Goal: Task Accomplishment & Management: Use online tool/utility

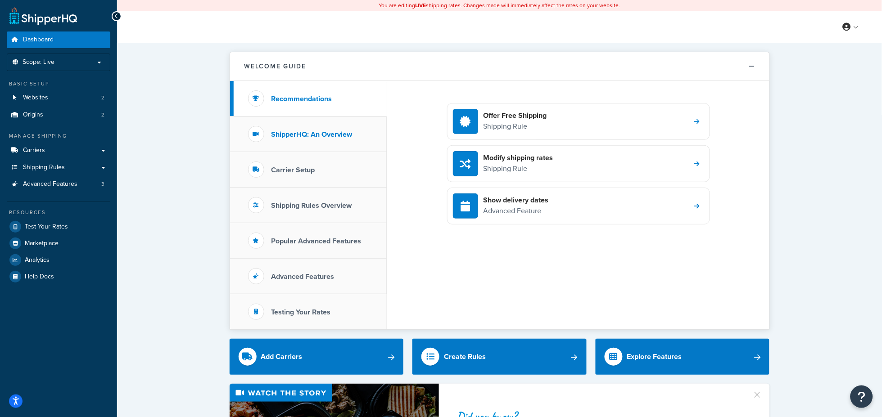
click at [313, 131] on h3 "ShipperHQ: An Overview" at bounding box center [311, 135] width 81 height 8
click at [43, 149] on span "Carriers" at bounding box center [34, 151] width 22 height 8
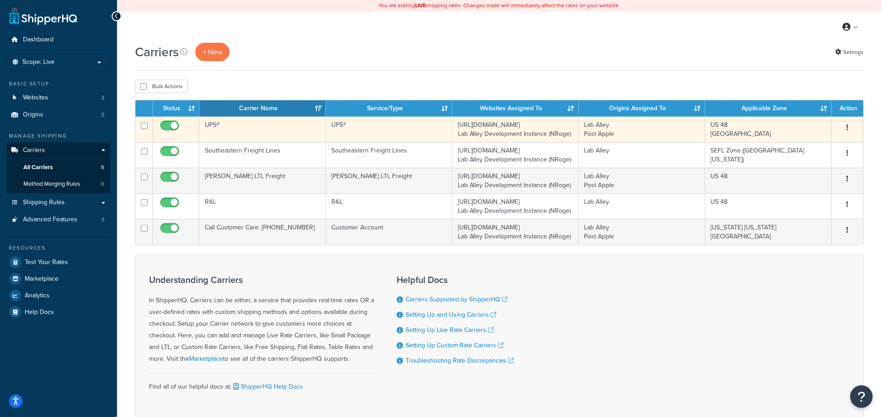
click at [294, 136] on td "UPS®" at bounding box center [262, 130] width 127 height 26
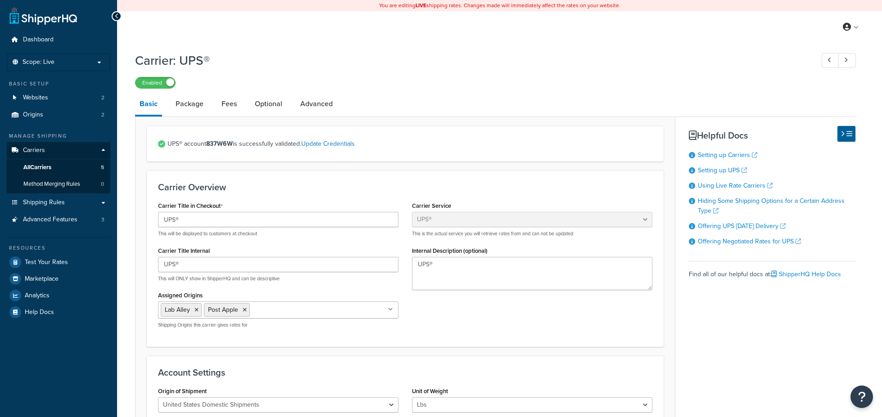
select select "ups"
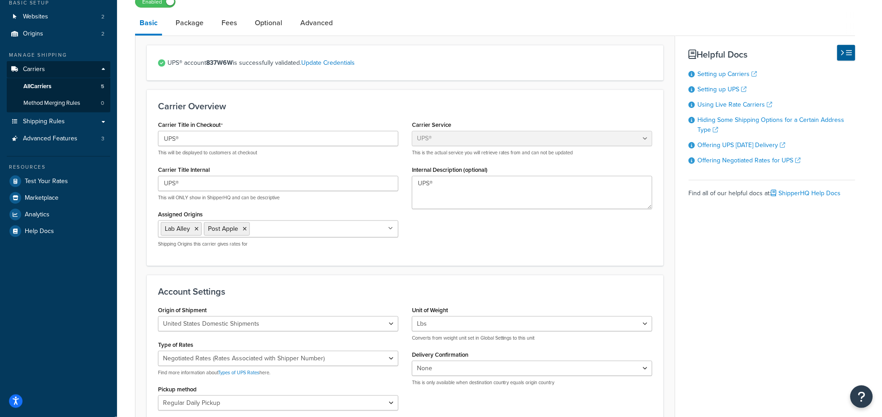
scroll to position [67, 0]
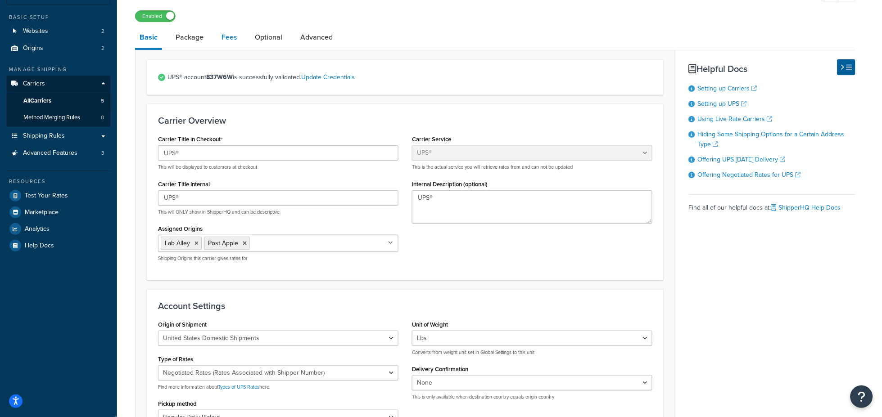
click at [231, 38] on link "Fees" at bounding box center [229, 38] width 24 height 22
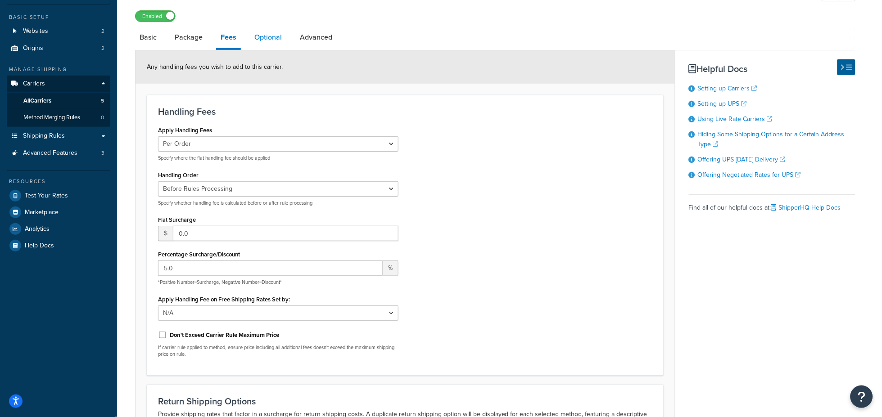
click at [266, 37] on link "Optional" at bounding box center [268, 38] width 36 height 22
select select "residential"
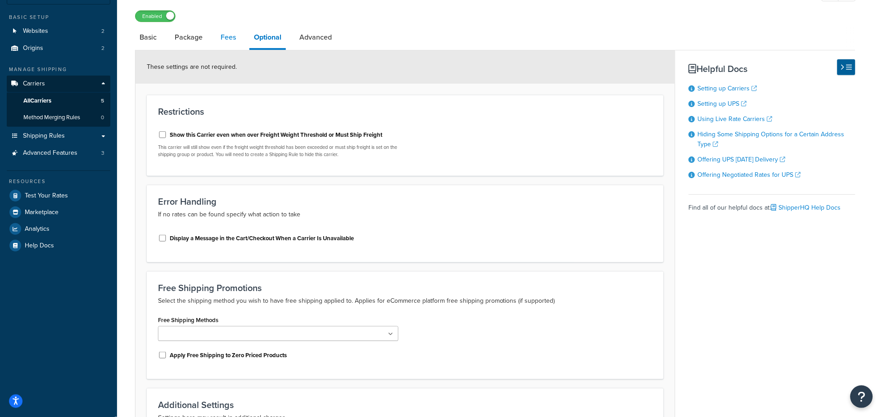
click at [234, 38] on link "Fees" at bounding box center [228, 38] width 24 height 22
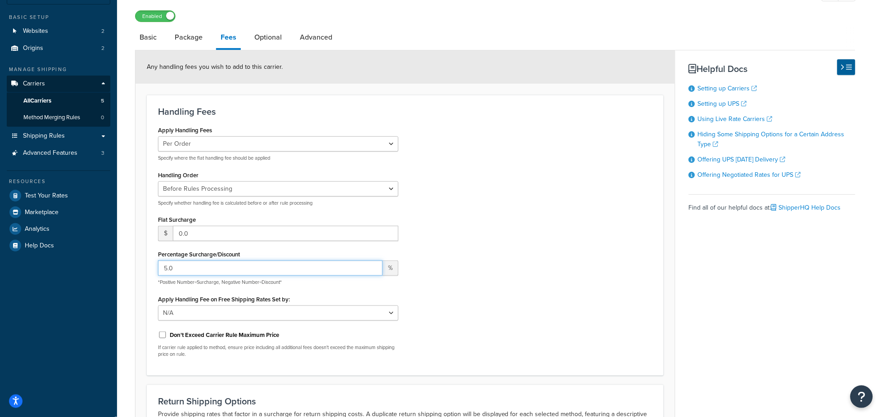
click at [182, 270] on input "5.0" at bounding box center [270, 268] width 225 height 15
click at [372, 265] on input "6" at bounding box center [270, 268] width 225 height 15
click at [372, 265] on input "7" at bounding box center [270, 268] width 225 height 15
click at [372, 265] on input "8" at bounding box center [270, 268] width 225 height 15
click at [372, 265] on input "9" at bounding box center [270, 268] width 225 height 15
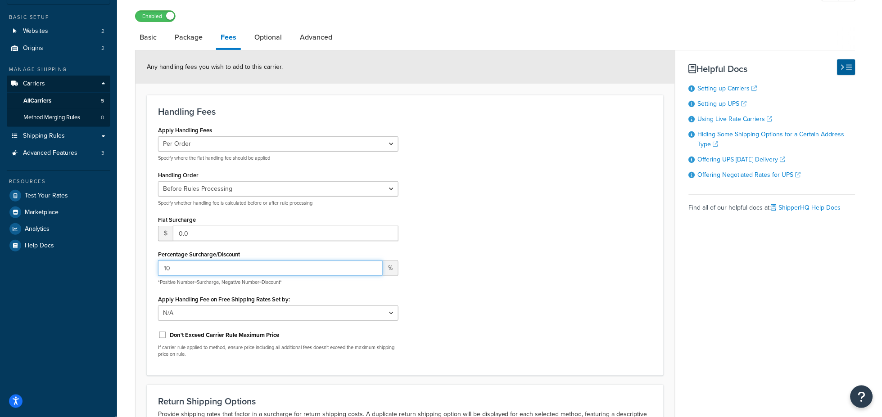
type input "10"
click at [372, 265] on input "10" at bounding box center [270, 268] width 225 height 15
click at [512, 299] on div "Apply Handling Fees Per Order Per Item Per Package Specify where the flat handl…" at bounding box center [405, 244] width 508 height 241
click at [233, 235] on input "0.0" at bounding box center [286, 233] width 226 height 15
click at [221, 262] on input "10" at bounding box center [270, 268] width 225 height 15
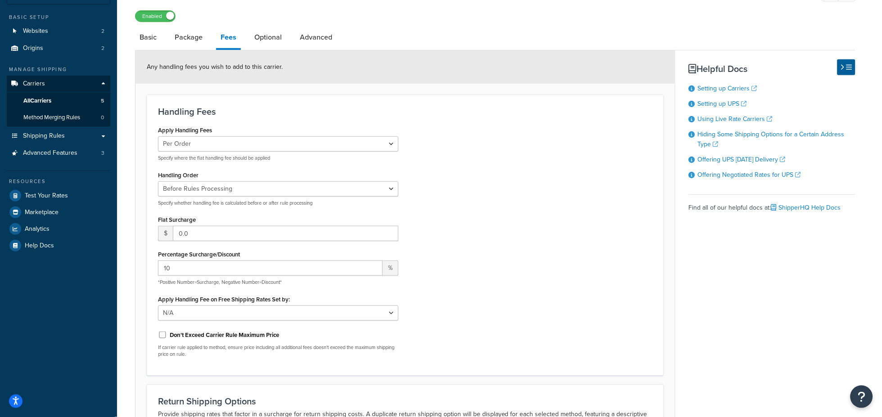
click at [527, 356] on div "Apply Handling Fees Per Order Per Item Per Package Specify where the flat handl…" at bounding box center [405, 244] width 508 height 241
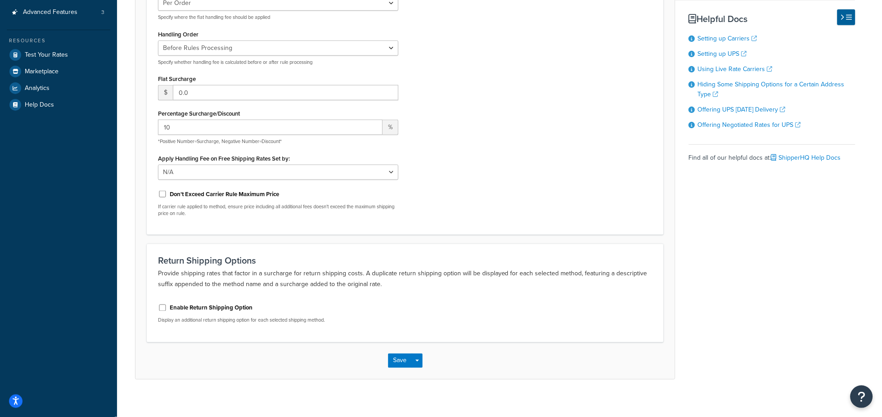
scroll to position [214, 0]
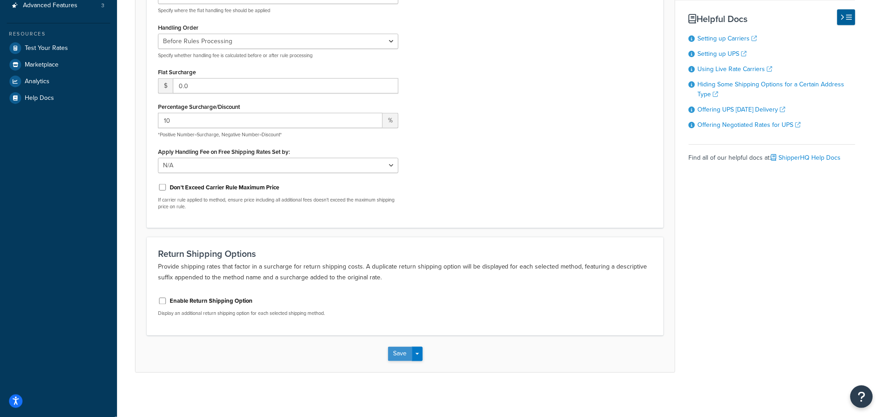
click at [400, 352] on button "Save" at bounding box center [400, 354] width 24 height 14
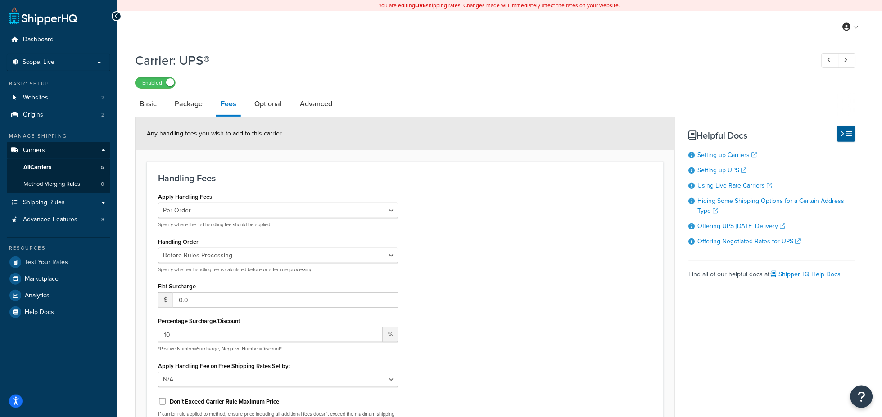
scroll to position [12, 0]
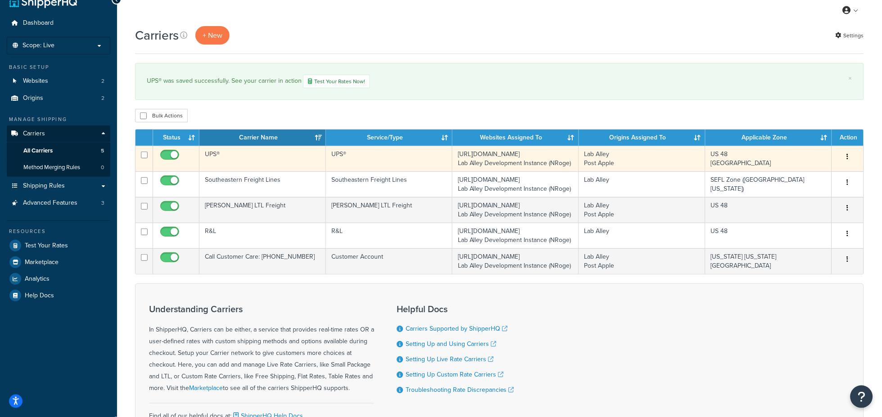
click at [217, 153] on td "UPS®" at bounding box center [262, 159] width 127 height 26
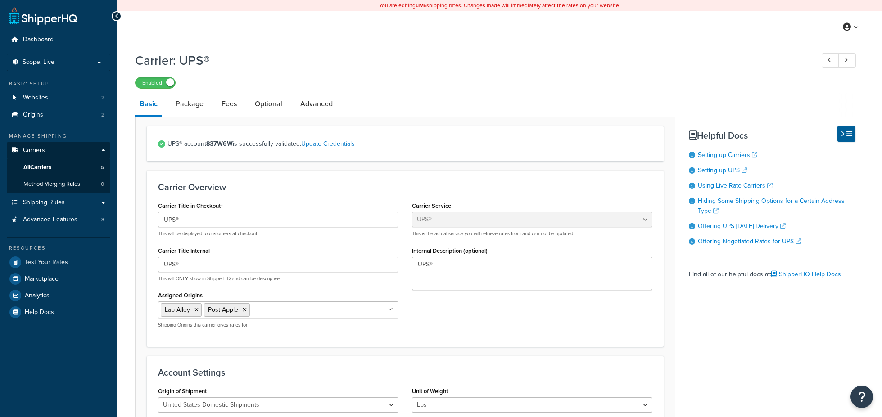
select select "ups"
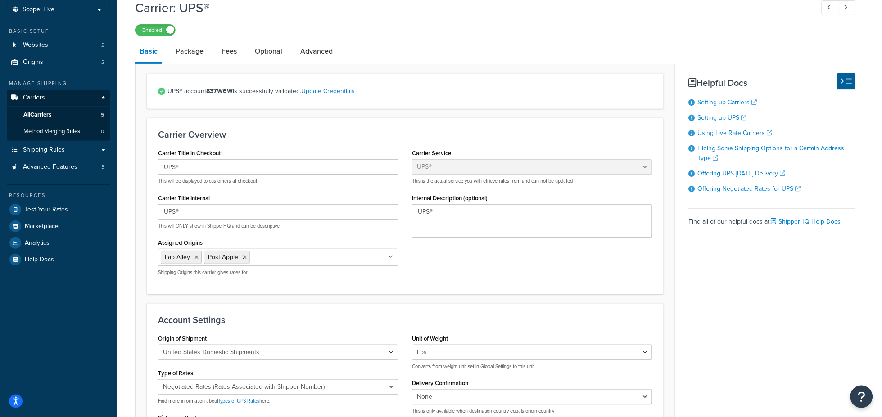
scroll to position [83, 0]
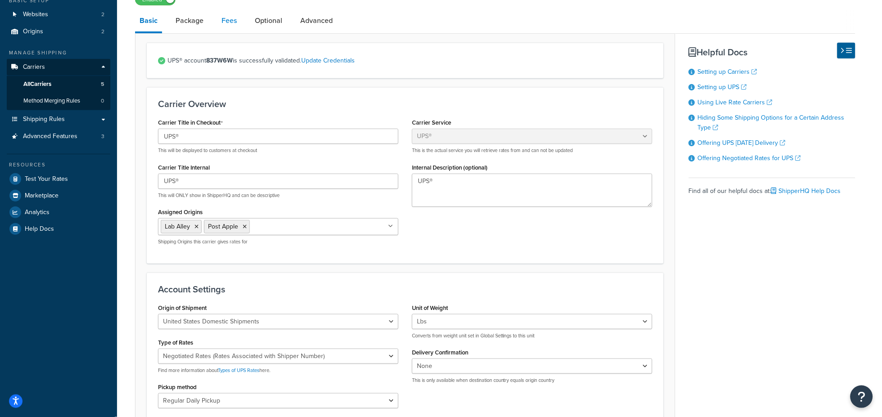
click at [225, 21] on link "Fees" at bounding box center [229, 21] width 24 height 22
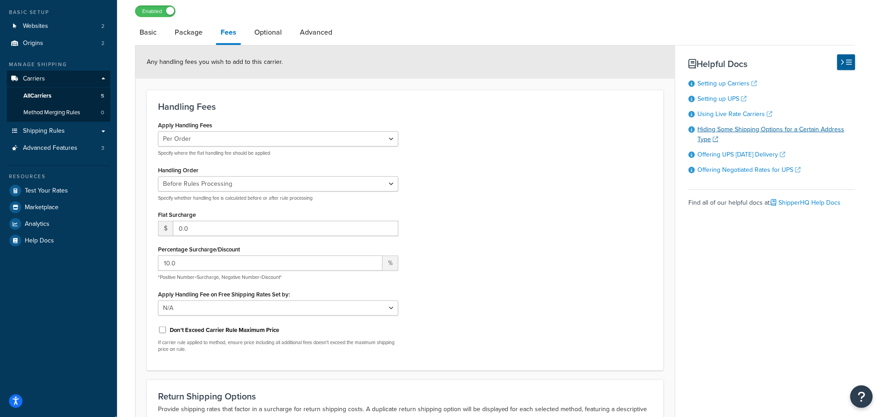
scroll to position [67, 0]
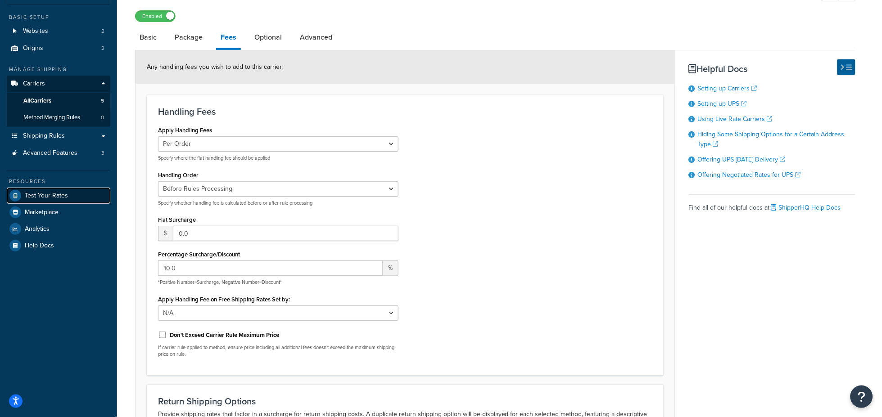
click at [53, 188] on link "Test Your Rates" at bounding box center [59, 196] width 104 height 16
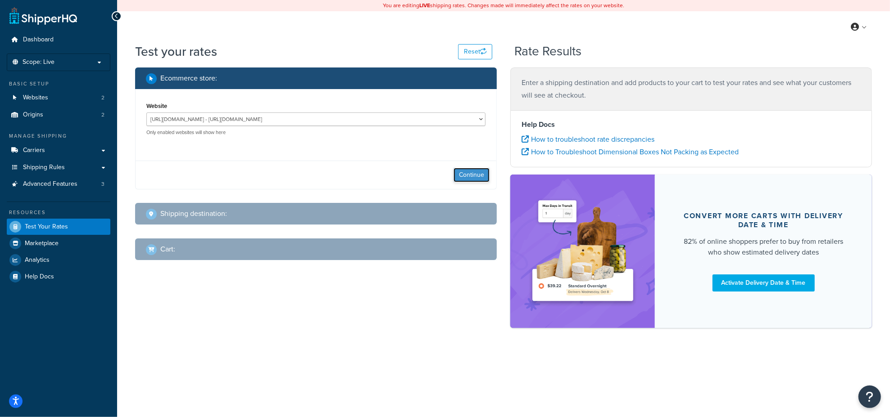
click at [459, 176] on button "Continue" at bounding box center [471, 175] width 36 height 14
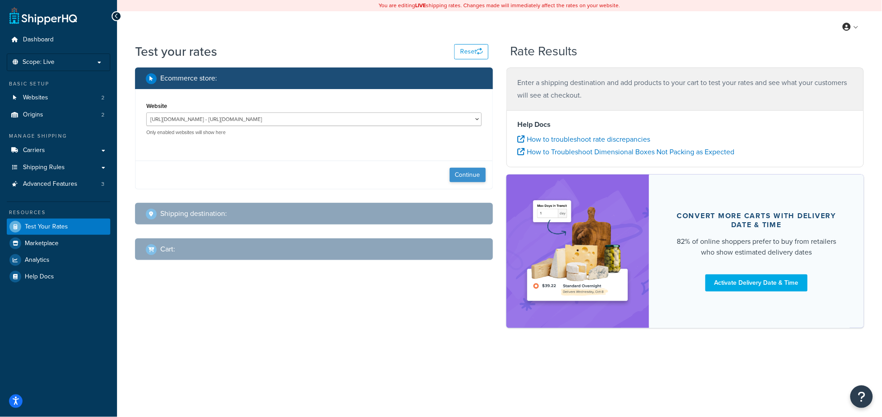
select select "[GEOGRAPHIC_DATA]"
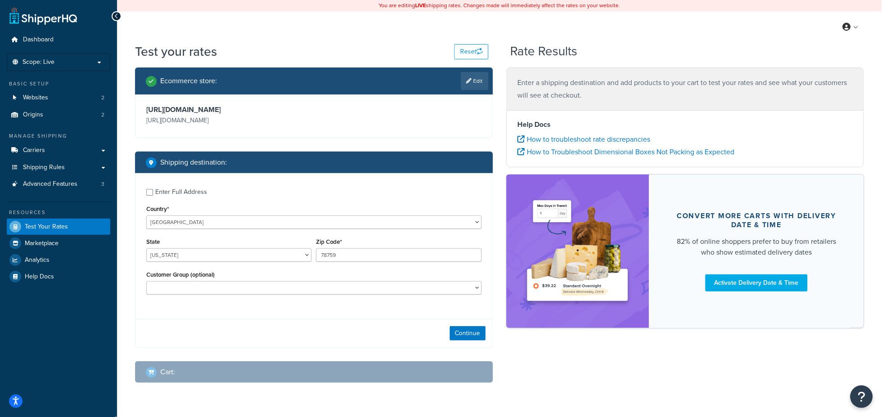
scroll to position [26, 0]
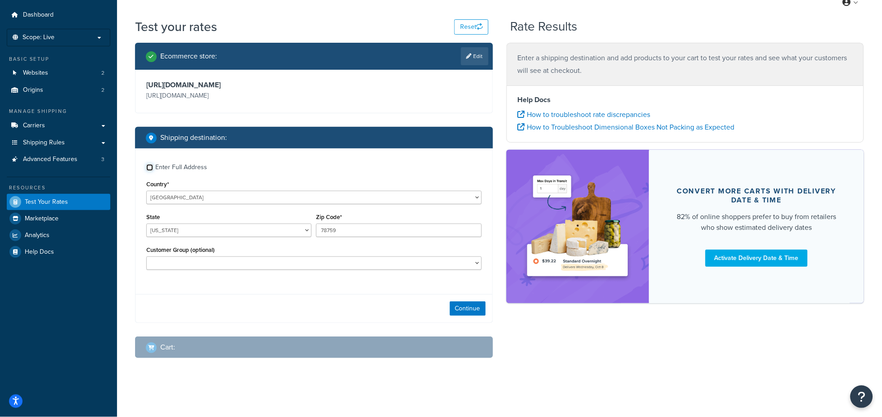
click at [148, 164] on input "Enter Full Address" at bounding box center [149, 167] width 7 height 7
checkbox input "true"
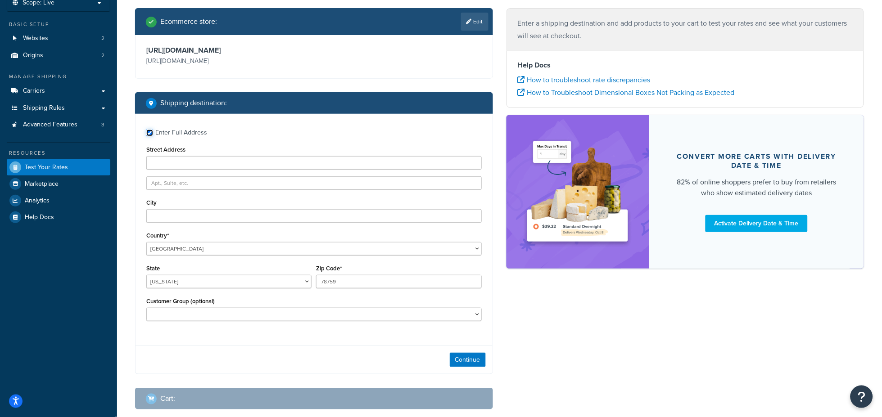
scroll to position [76, 0]
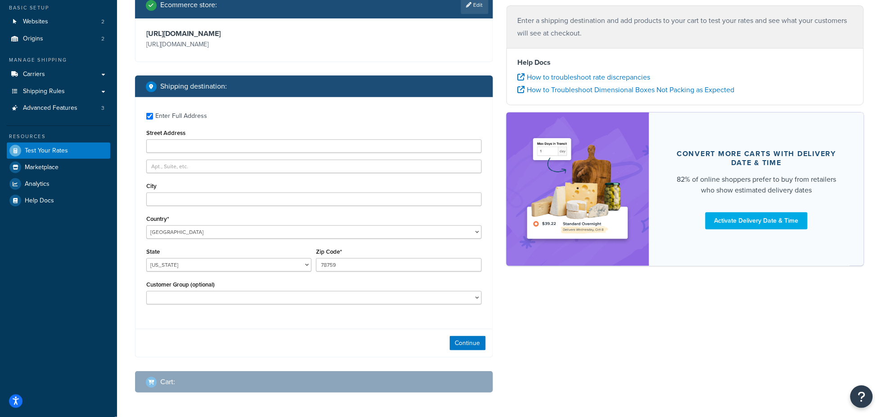
click at [172, 186] on div "City" at bounding box center [313, 193] width 335 height 26
click at [168, 167] on input "text" at bounding box center [313, 167] width 335 height 14
click at [165, 145] on input "Street Address" at bounding box center [313, 147] width 335 height 14
click at [180, 150] on input "Street Address" at bounding box center [313, 147] width 335 height 14
type input "[GEOGRAPHIC_DATA]"
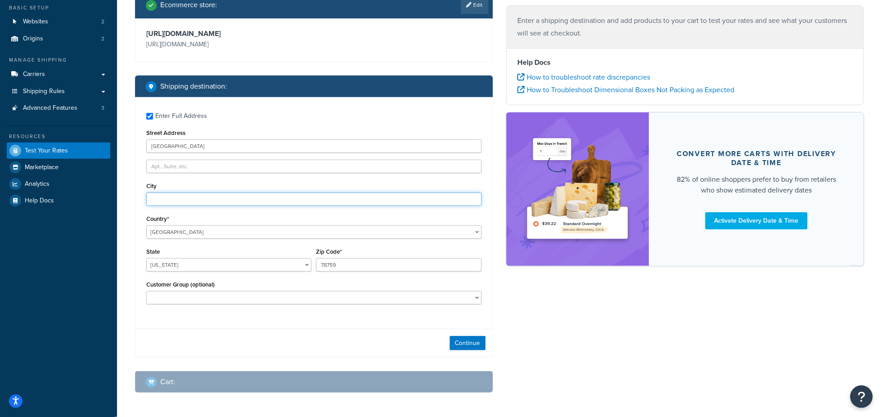
type input "[US_STATE]"
select select "NY"
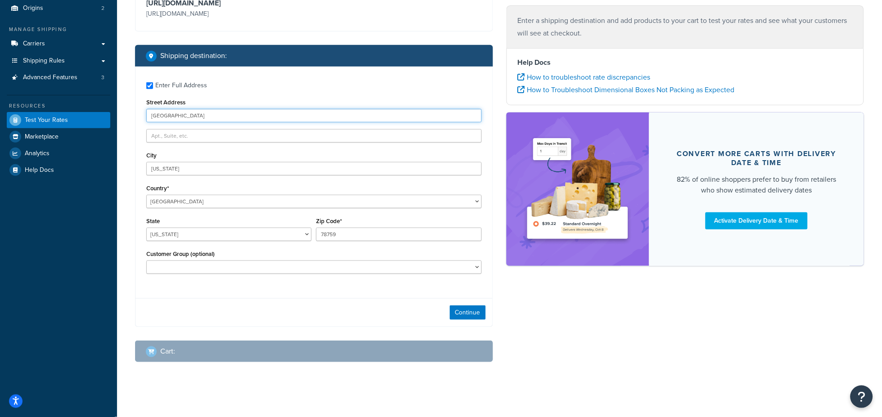
scroll to position [95, 0]
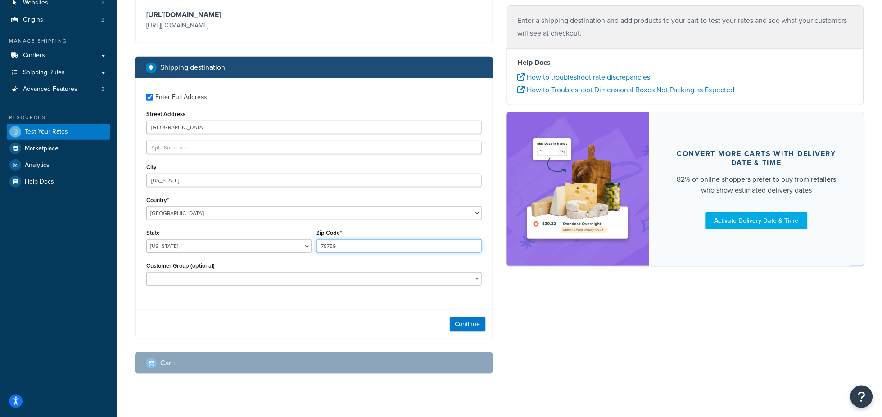
click at [341, 245] on input "78759" at bounding box center [398, 247] width 165 height 14
drag, startPoint x: 348, startPoint y: 246, endPoint x: 310, endPoint y: 245, distance: 38.7
click at [310, 245] on div "State [US_STATE] [US_STATE] [US_STATE] [US_STATE] [US_STATE] Armed Forces Ameri…" at bounding box center [314, 243] width 340 height 33
type input "10012"
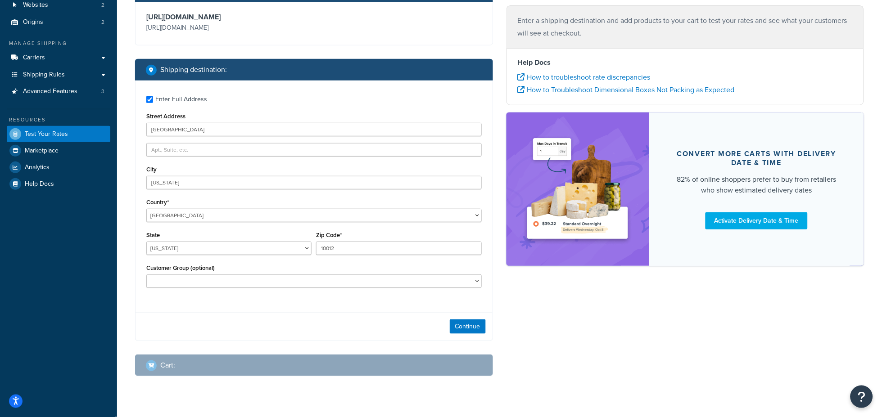
click at [279, 292] on div "Customer Group (optional) Hazmat 1X4 Logged In Not Logged in Retail Wholesale" at bounding box center [314, 278] width 340 height 33
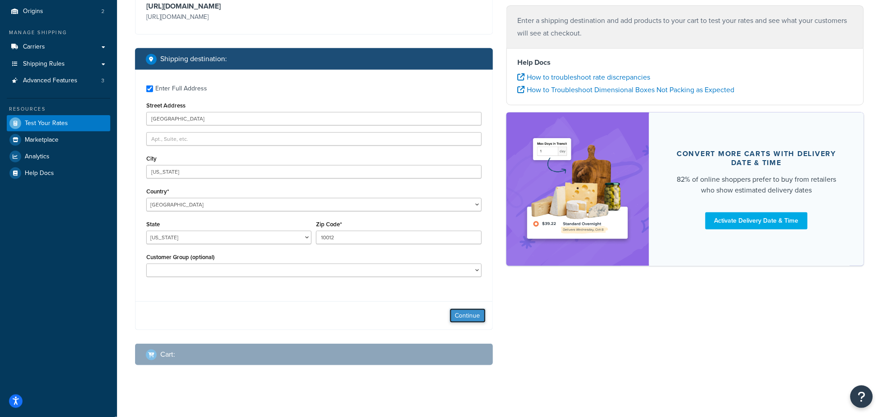
click at [472, 323] on button "Continue" at bounding box center [468, 316] width 36 height 14
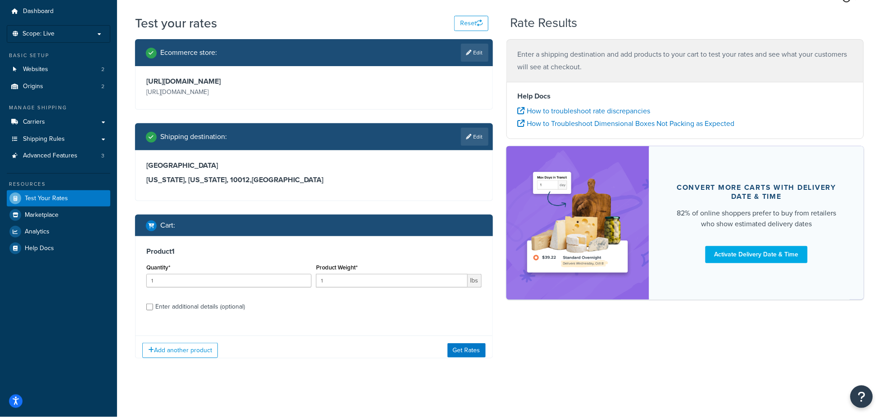
scroll to position [35, 0]
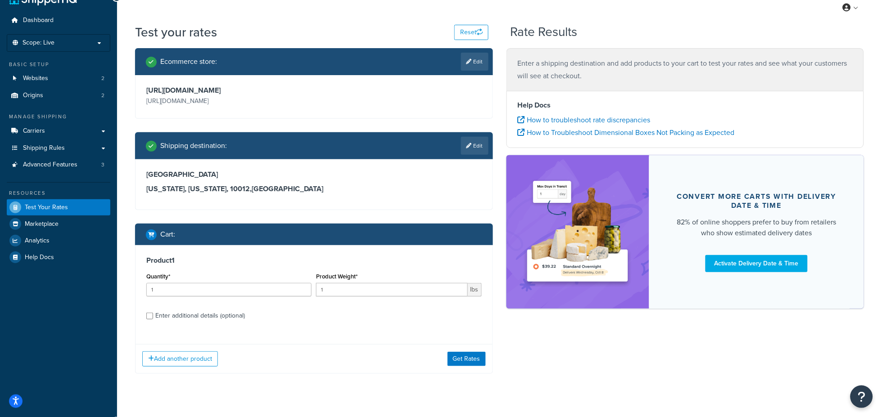
click at [358, 275] on div "Product Weight* 1 lbs" at bounding box center [398, 284] width 165 height 26
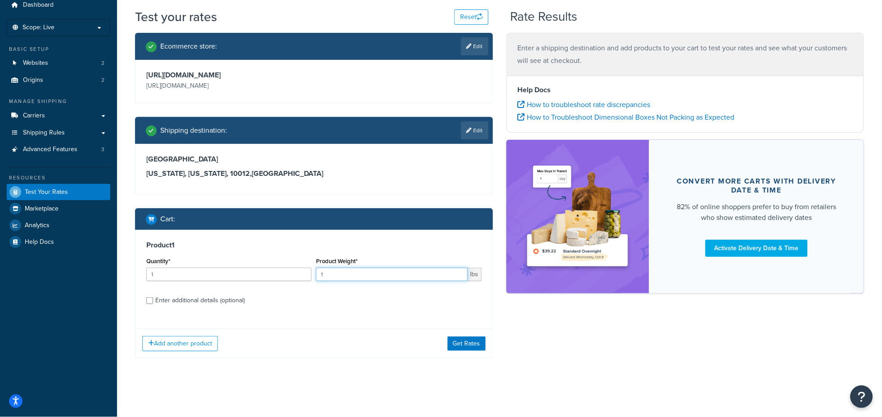
click at [342, 278] on input "1" at bounding box center [391, 275] width 151 height 14
type input "10"
click at [470, 345] on button "Get Rates" at bounding box center [467, 344] width 38 height 14
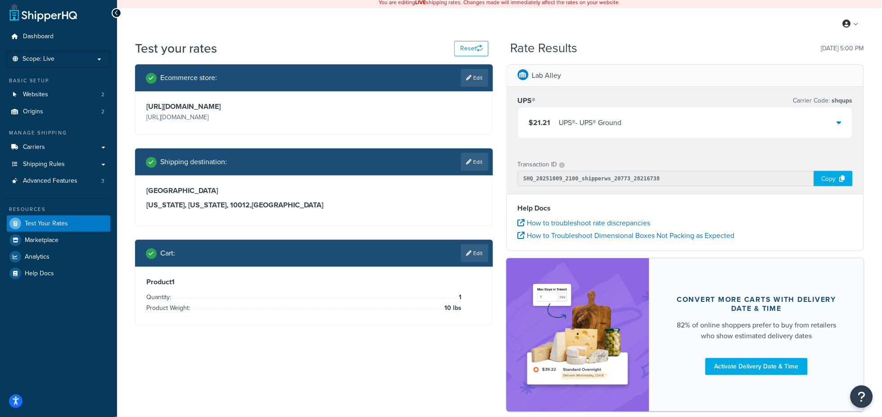
scroll to position [0, 0]
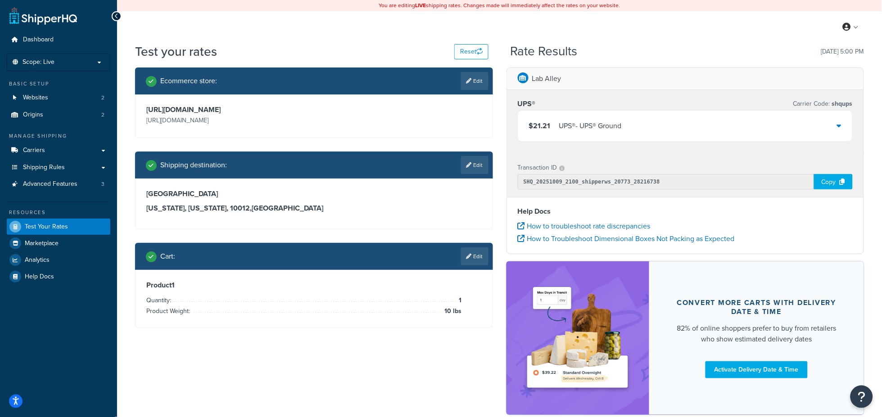
click at [843, 125] on div "$21.21 UPS® - UPS® Ground" at bounding box center [685, 126] width 335 height 31
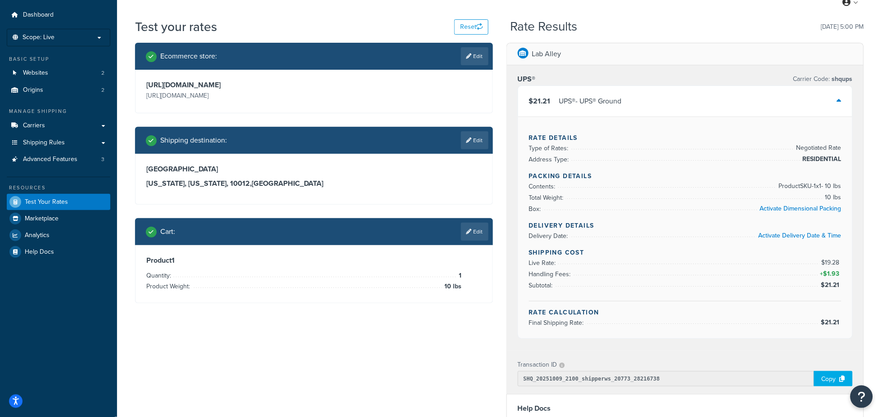
scroll to position [17, 0]
